Goal: Use online tool/utility: Utilize a website feature to perform a specific function

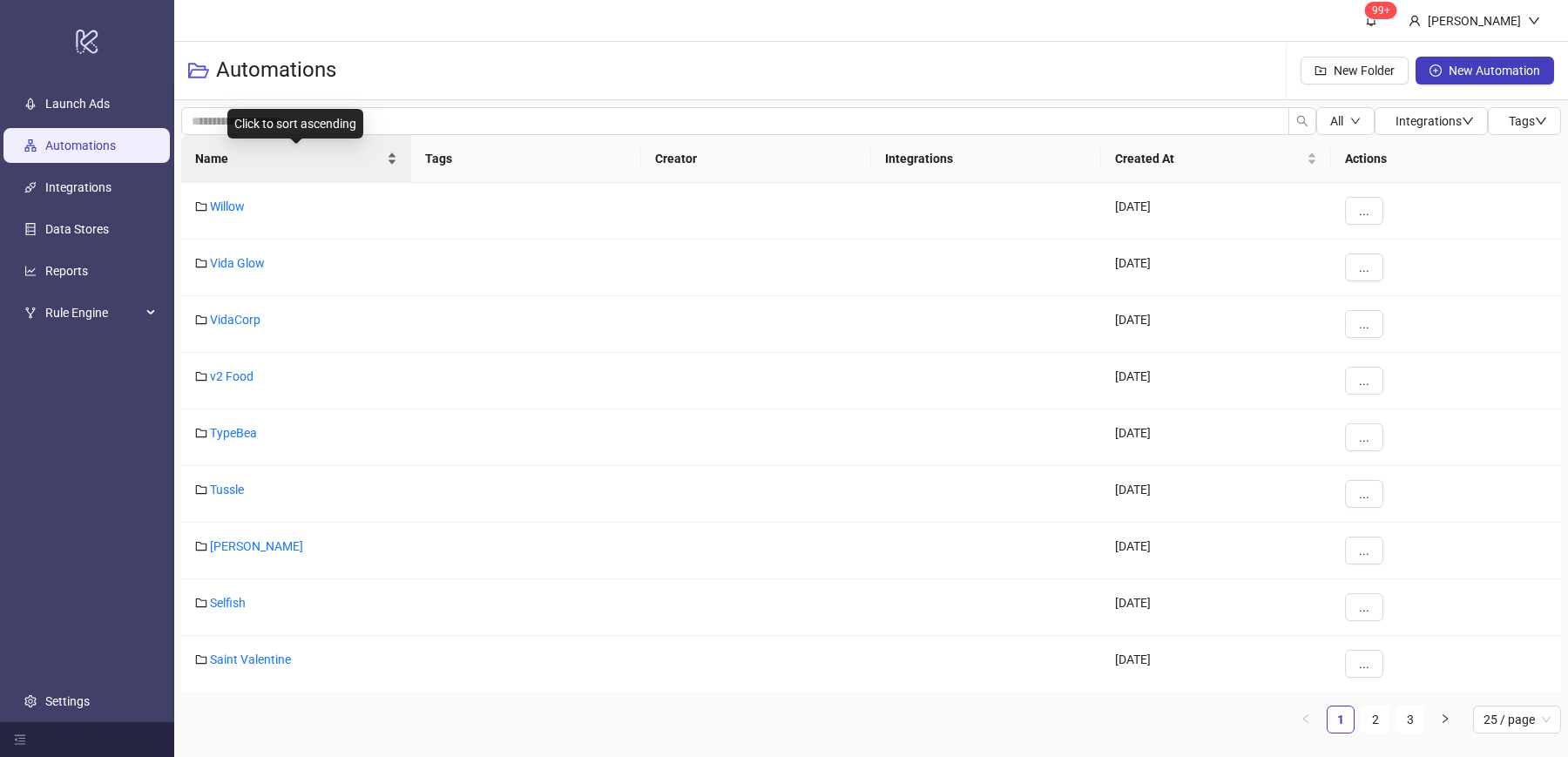
click at [392, 166] on div "Name" at bounding box center [296, 158] width 202 height 19
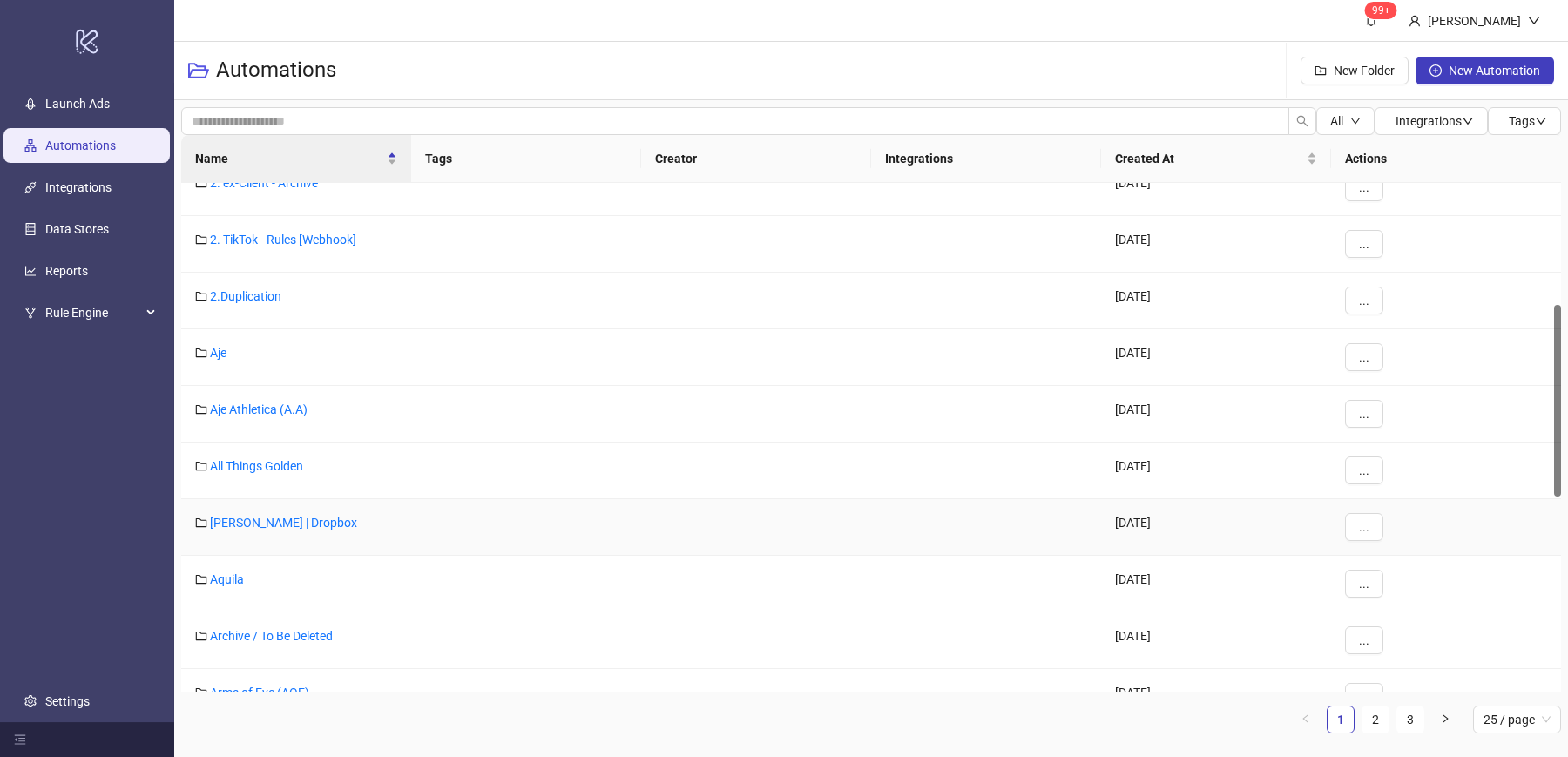
scroll to position [917, 0]
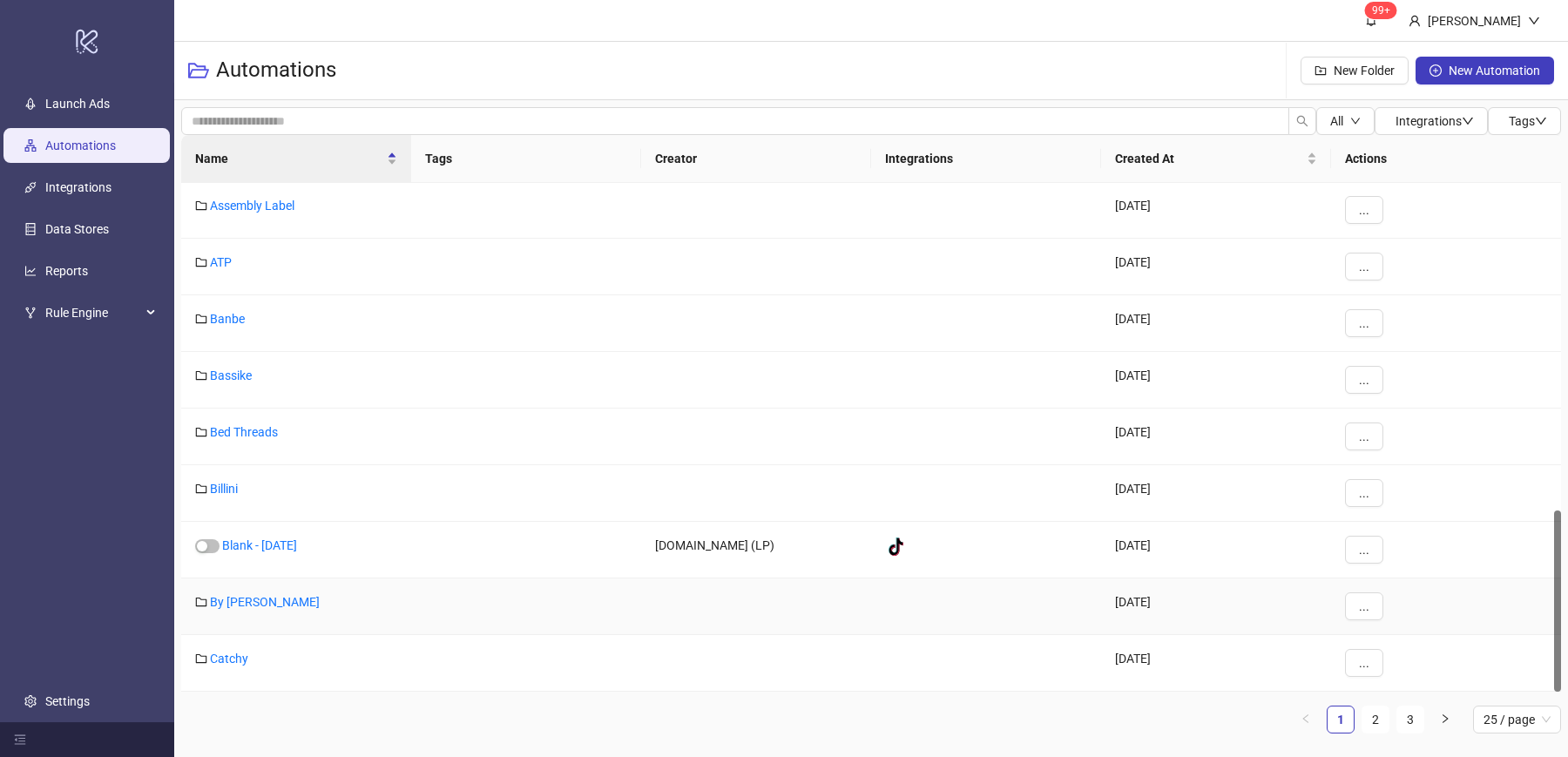
click at [267, 590] on div "By [PERSON_NAME]" at bounding box center [296, 607] width 230 height 57
click at [267, 600] on link "By [PERSON_NAME]" at bounding box center [265, 601] width 110 height 14
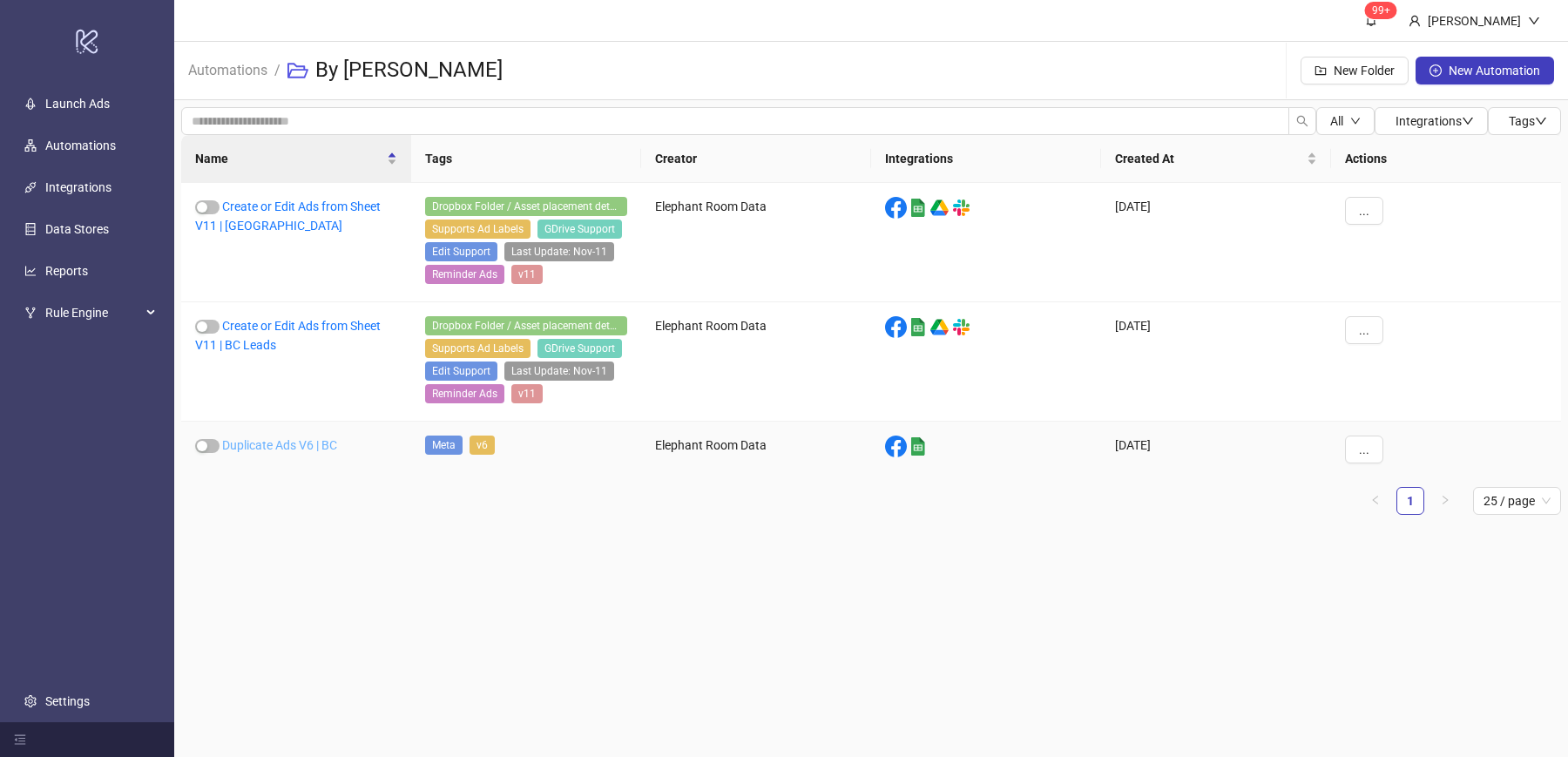
click at [311, 438] on link "Duplicate Ads V6 | BC" at bounding box center [279, 445] width 115 height 14
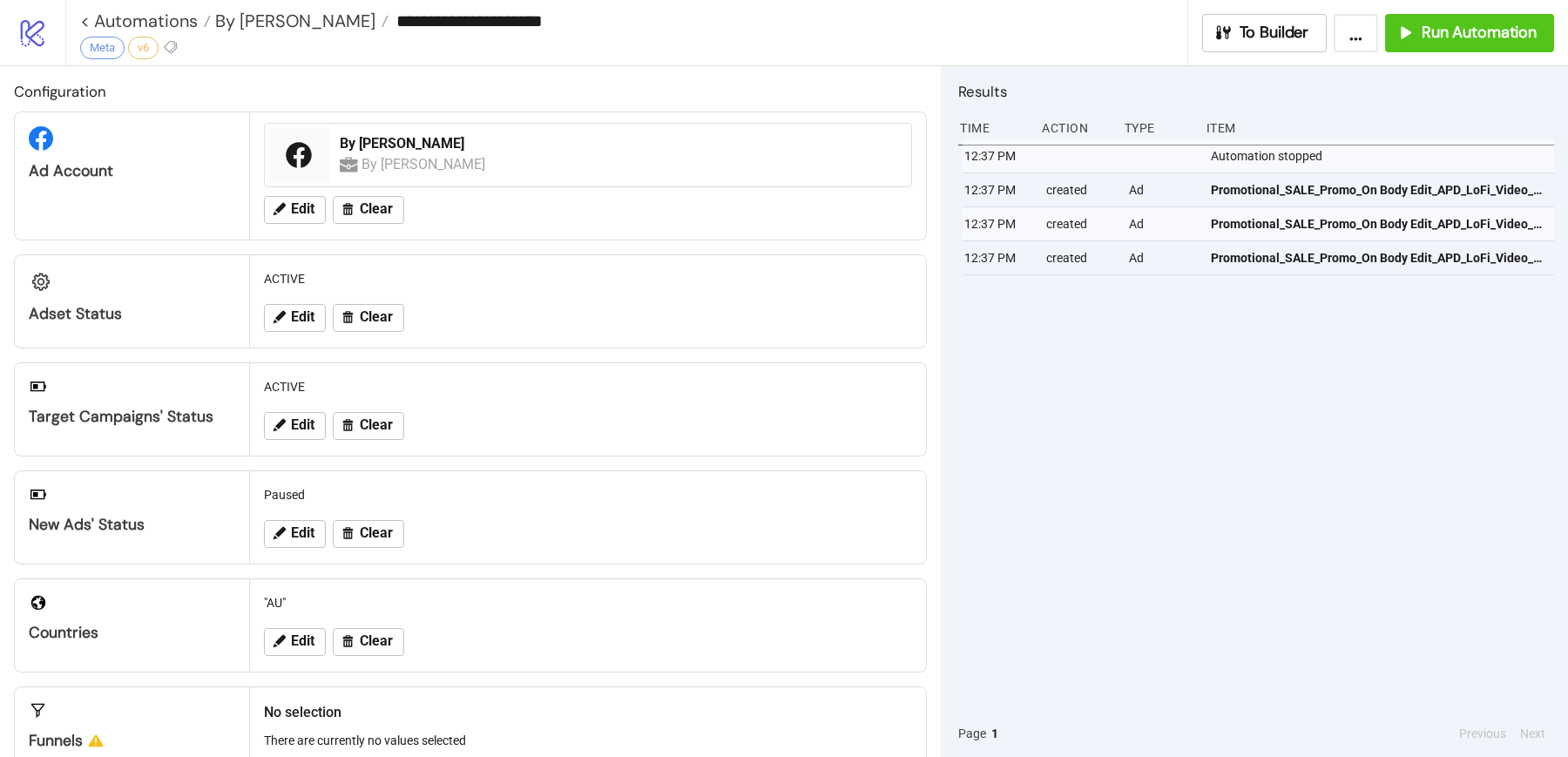
click at [1289, 405] on div "12:37 PM Automation stopped 12:37 PM created Ad Promotional_SALE_Promo_On Body …" at bounding box center [1256, 425] width 596 height 571
click at [1473, 32] on span "Run Automation" at bounding box center [1479, 32] width 115 height 20
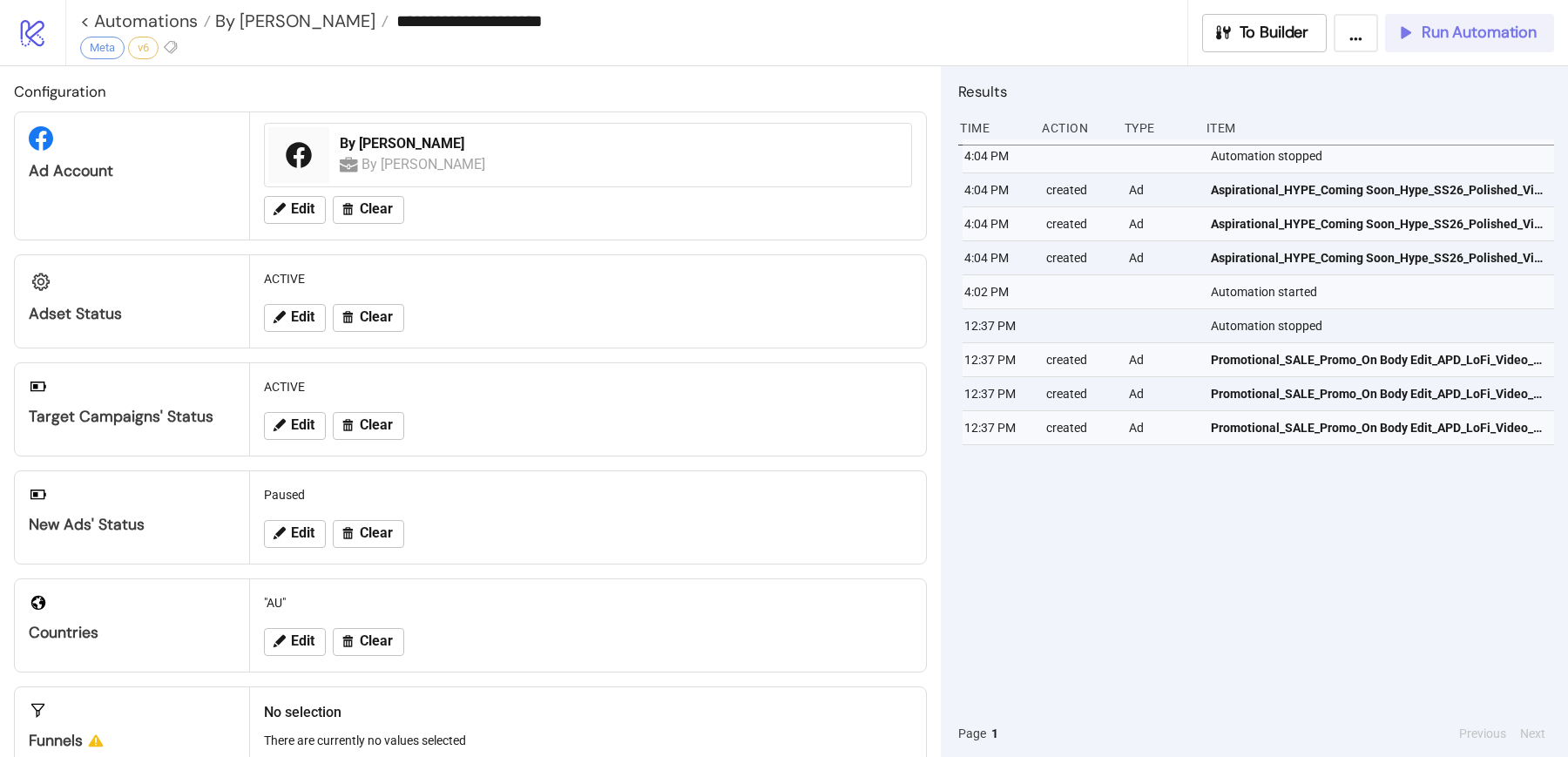
click at [1464, 37] on span "Run Automation" at bounding box center [1479, 32] width 115 height 20
